Goal: Navigation & Orientation: Find specific page/section

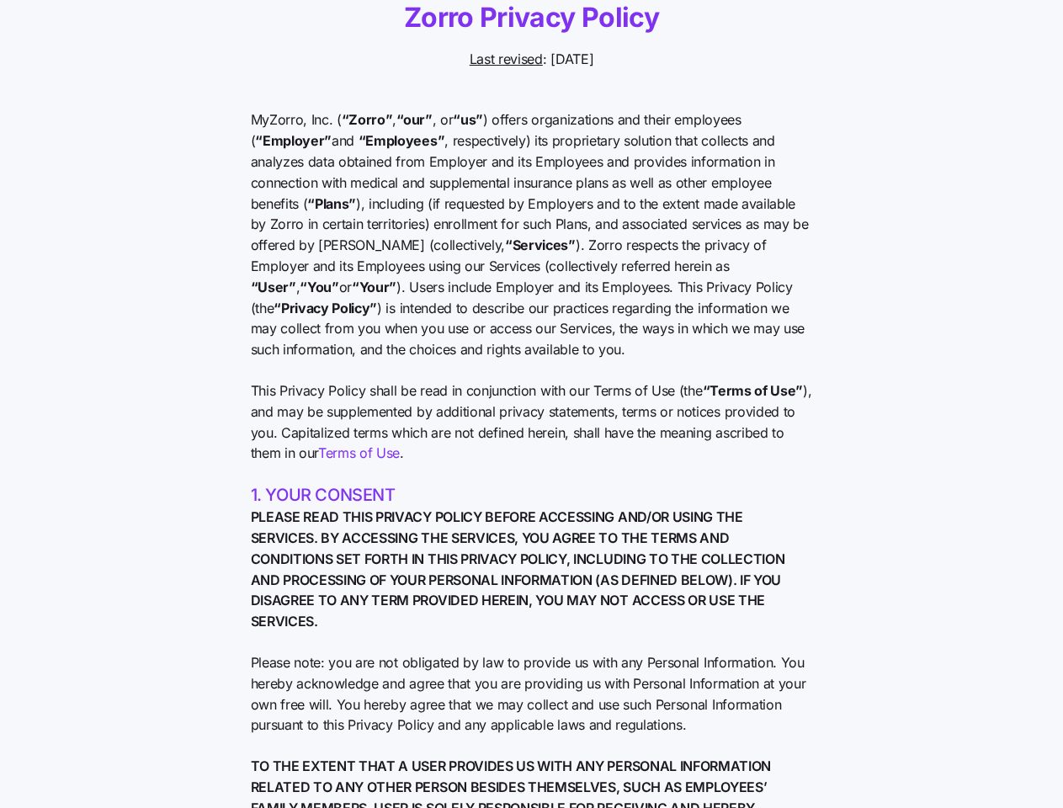
click at [531, 404] on span "This Privacy Policy shall be read in conjunction with our Terms of Use (the “Te…" at bounding box center [532, 422] width 562 height 83
